Goal: Task Accomplishment & Management: Manage account settings

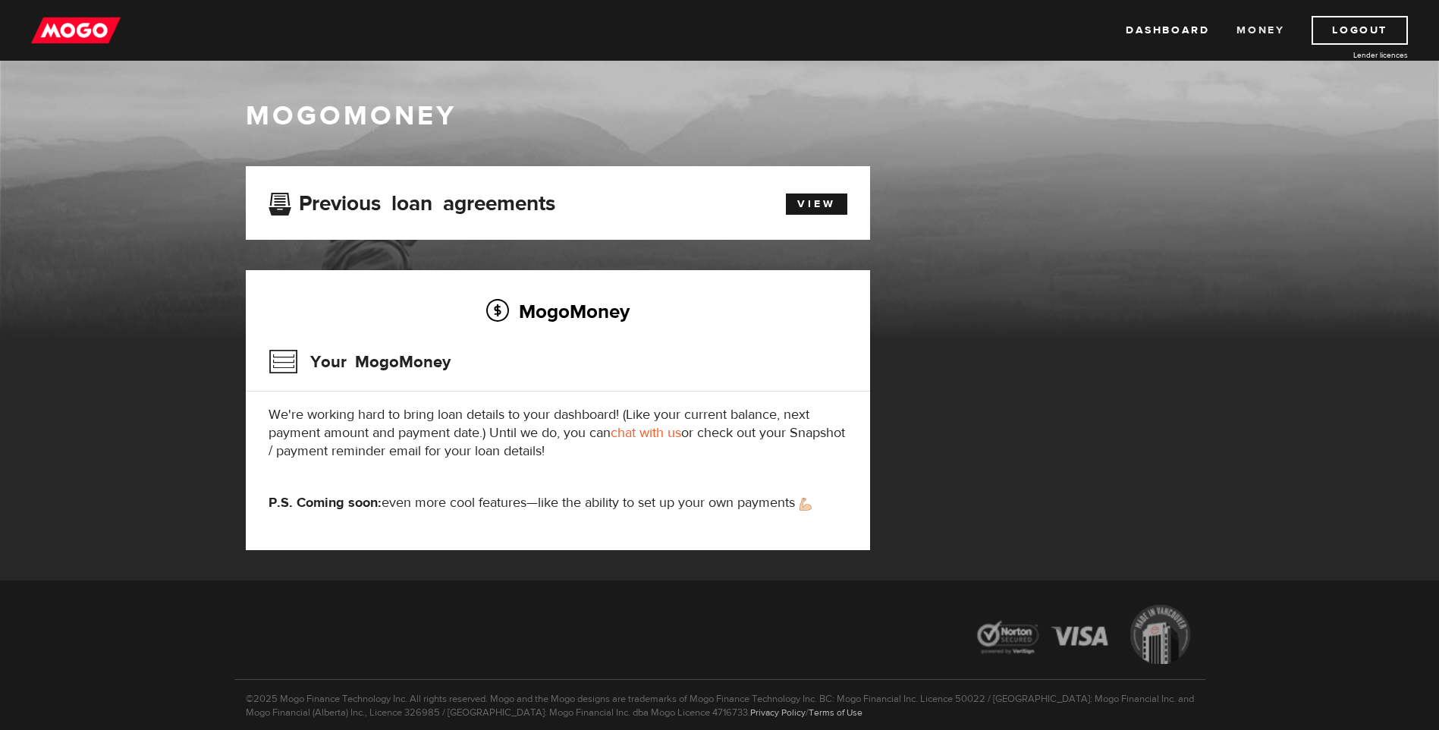
click at [1248, 29] on link "Money" at bounding box center [1261, 30] width 48 height 29
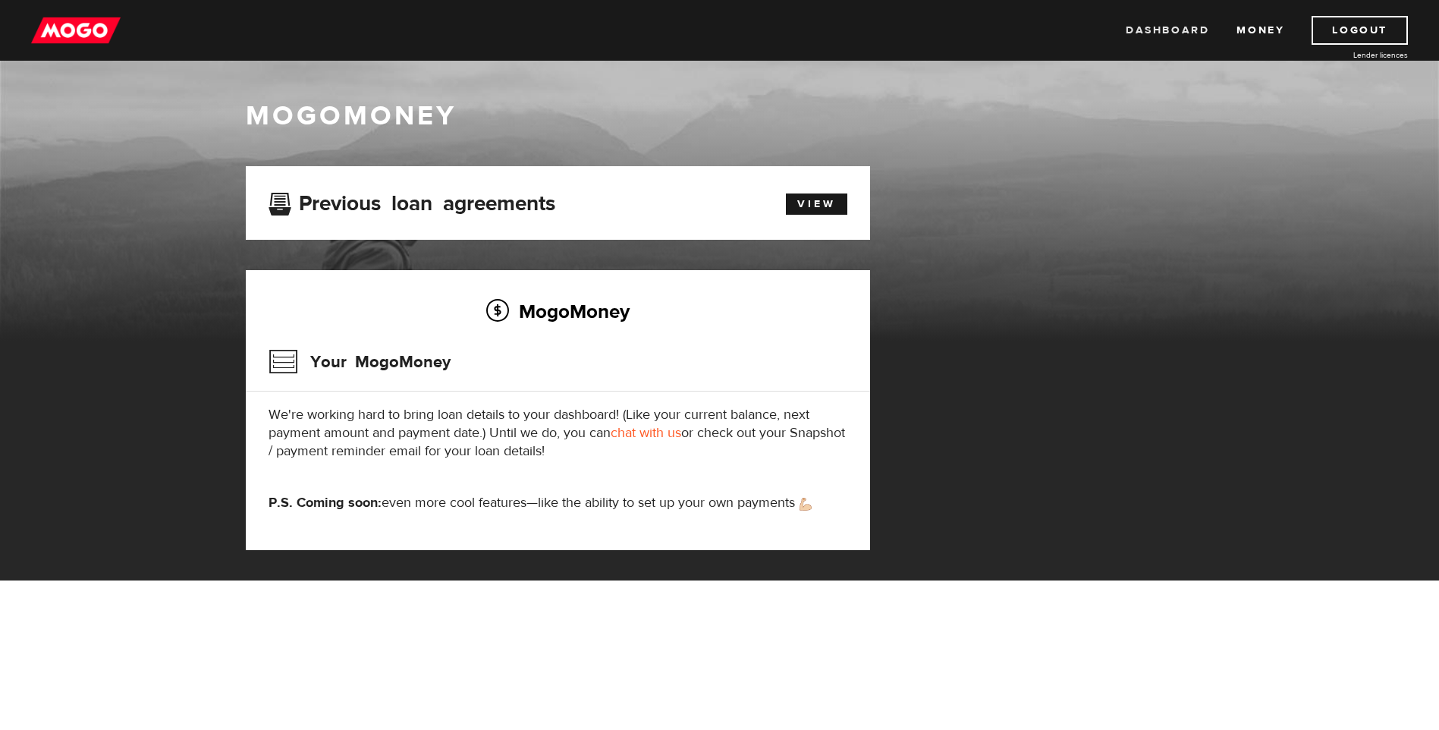
click at [1190, 31] on link "Dashboard" at bounding box center [1167, 30] width 83 height 29
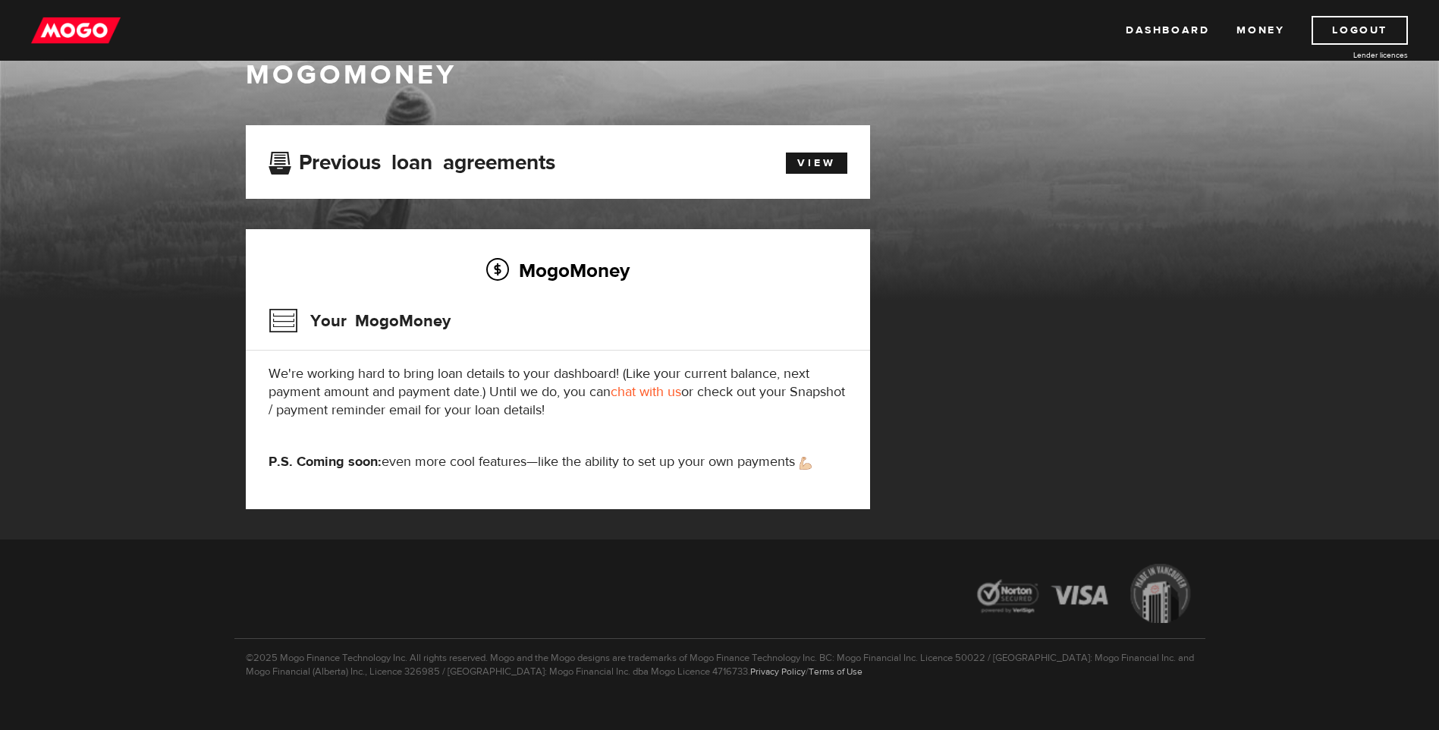
scroll to position [63, 0]
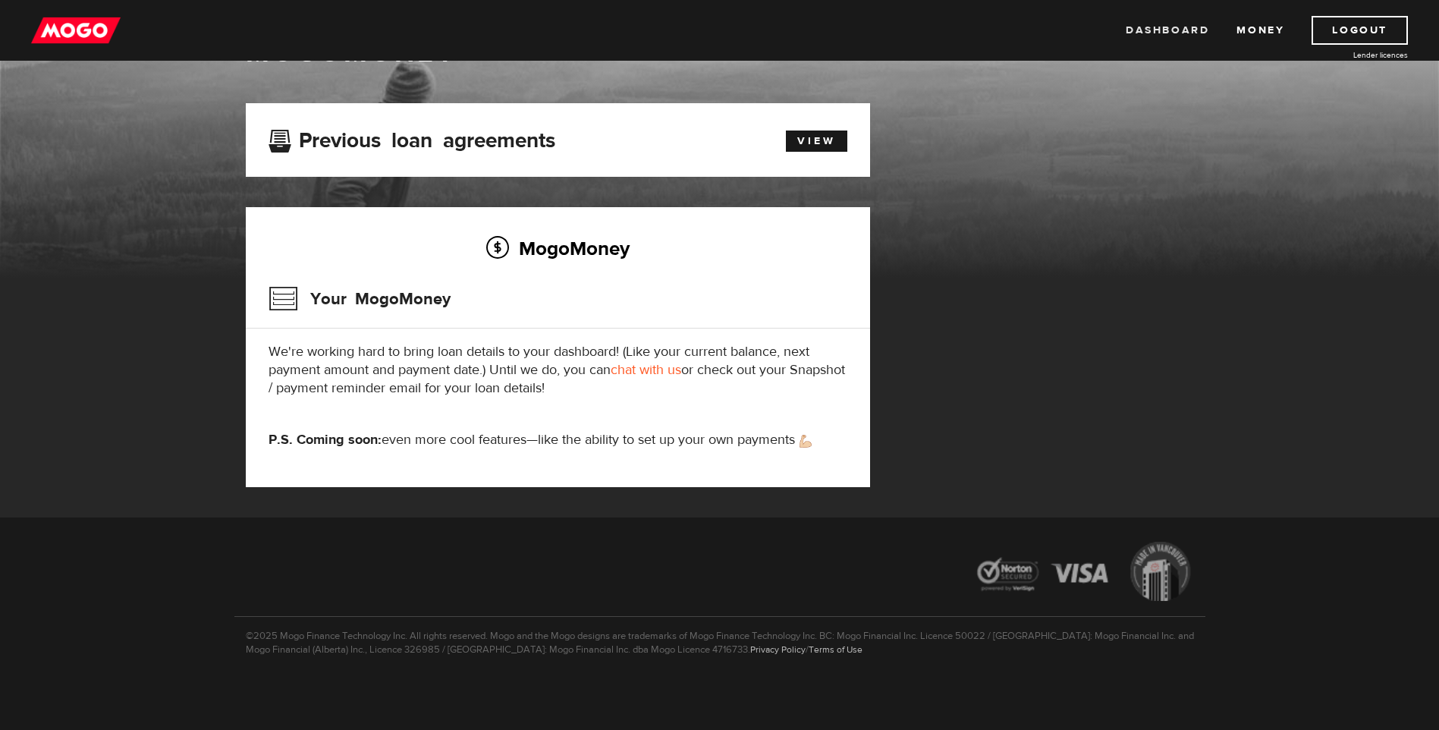
click at [1136, 23] on link "Dashboard" at bounding box center [1167, 30] width 83 height 29
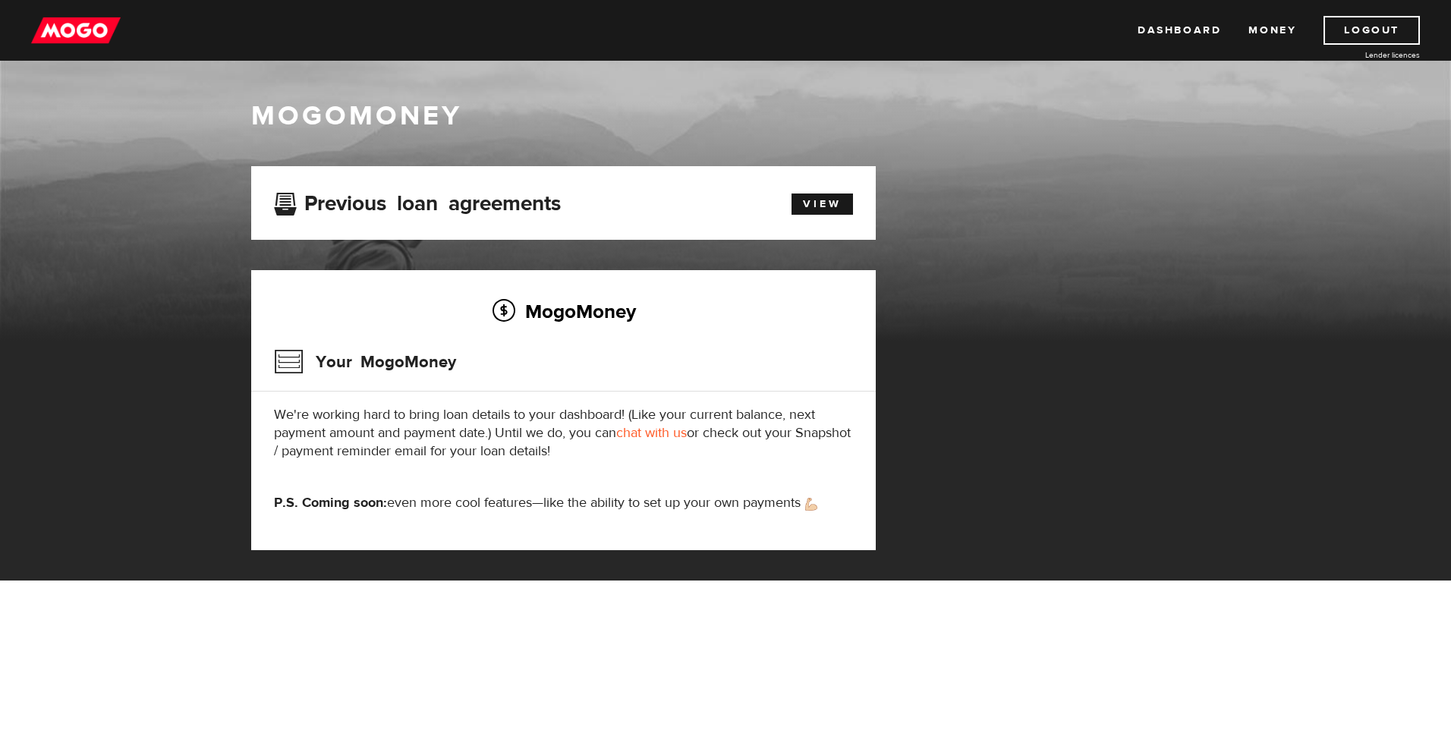
click at [492, 308] on h2 "MogoMoney" at bounding box center [563, 311] width 579 height 32
drag, startPoint x: 380, startPoint y: 360, endPoint x: 488, endPoint y: 402, distance: 115.5
click at [381, 362] on h3 "Your MogoMoney" at bounding box center [365, 361] width 182 height 39
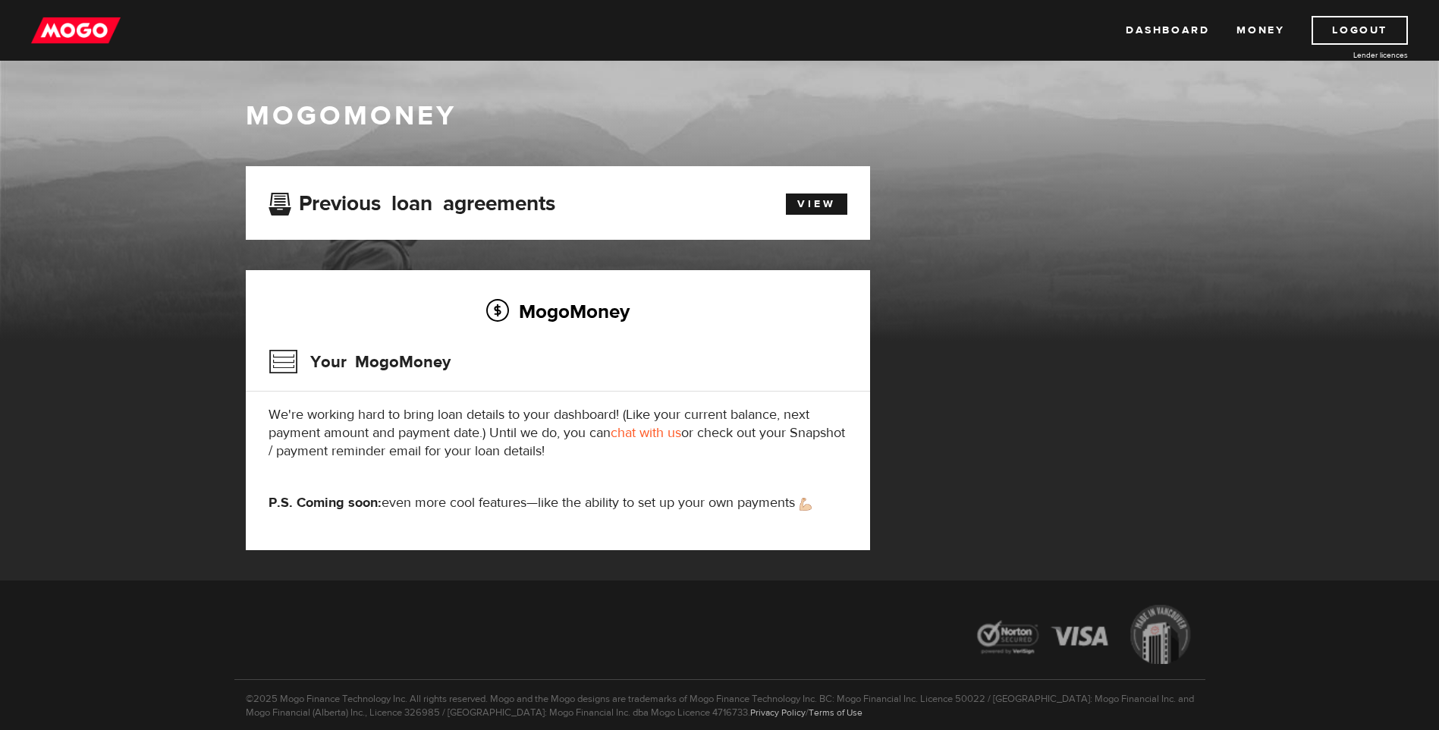
drag, startPoint x: 592, startPoint y: 313, endPoint x: 540, endPoint y: 269, distance: 68.3
click at [578, 309] on h2 "MogoMoney" at bounding box center [558, 311] width 579 height 32
click at [664, 431] on link "chat with us" at bounding box center [646, 432] width 71 height 17
click at [649, 429] on link "chat with us" at bounding box center [646, 432] width 71 height 17
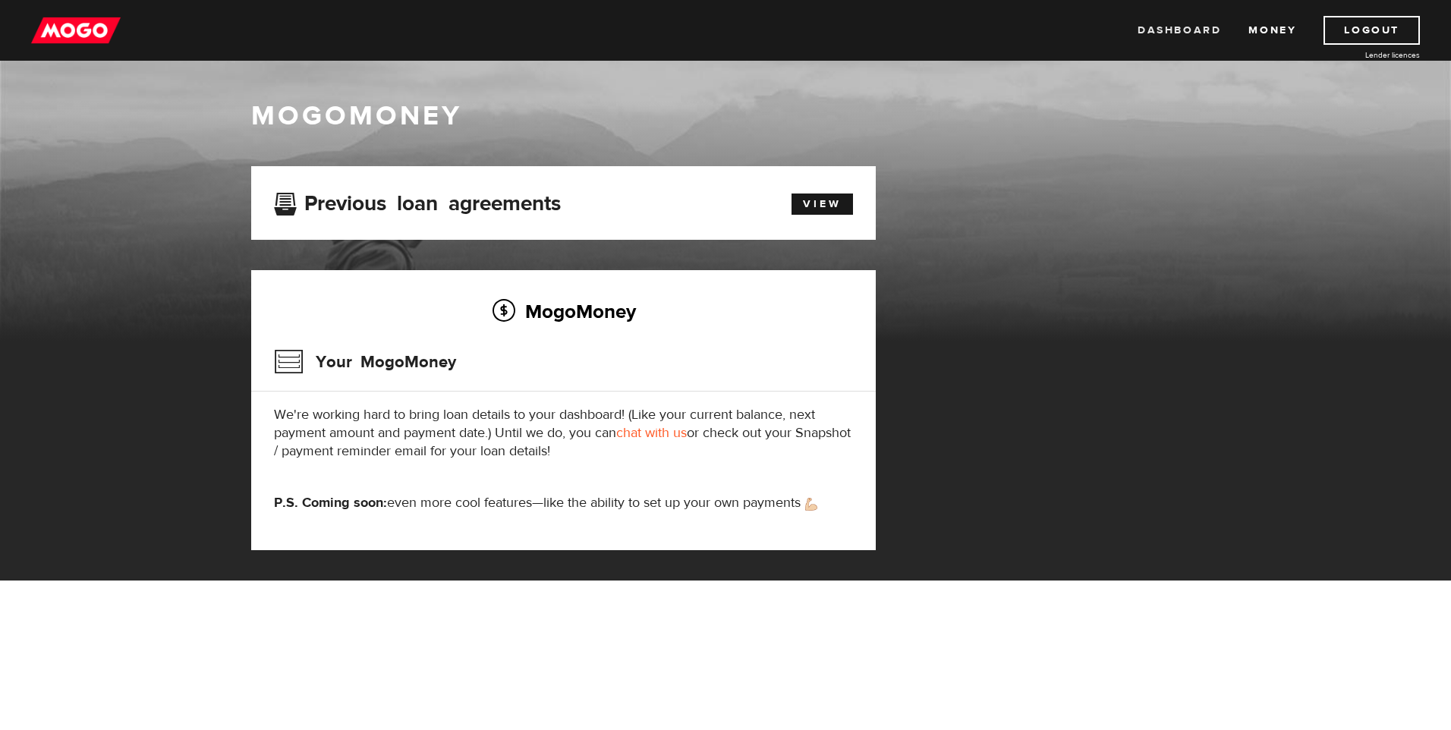
click at [1194, 37] on link "Dashboard" at bounding box center [1178, 30] width 83 height 29
click at [1159, 27] on link "Dashboard" at bounding box center [1178, 30] width 83 height 29
